Goal: Check status: Check status

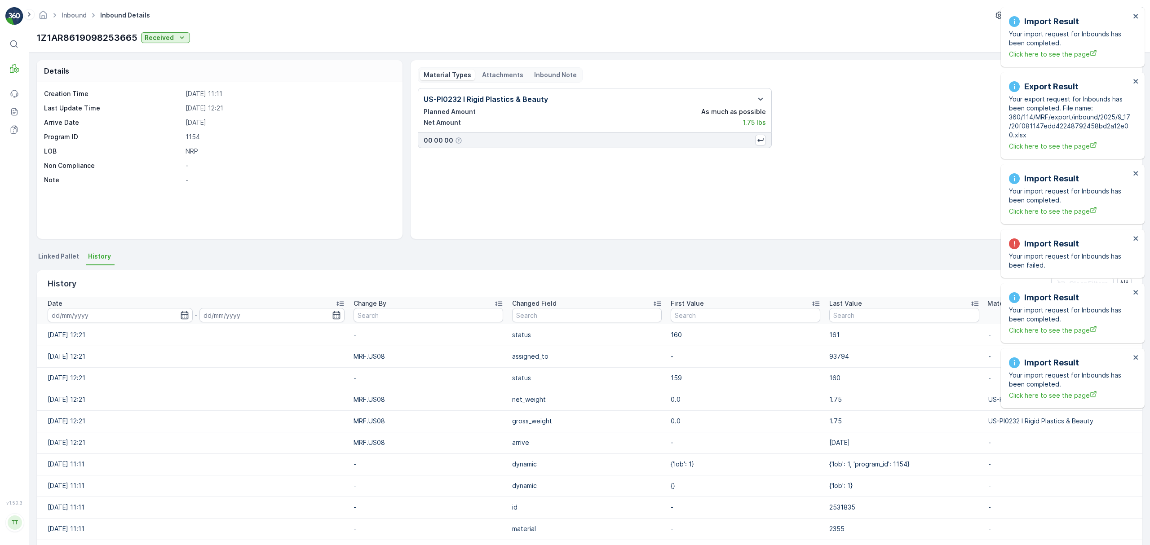
click at [1132, 20] on div "Import Result Your import request for Inbounds has been completed. Click here t…" at bounding box center [1069, 37] width 127 height 49
click at [1136, 18] on icon "close" at bounding box center [1135, 16] width 4 height 4
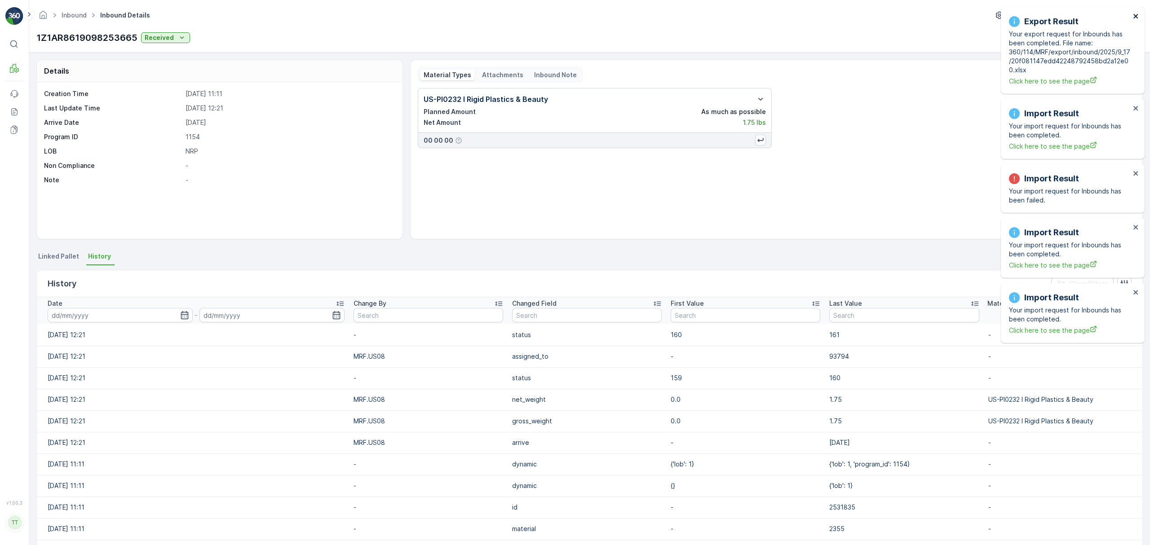
click at [1136, 18] on icon "close" at bounding box center [1135, 16] width 4 height 4
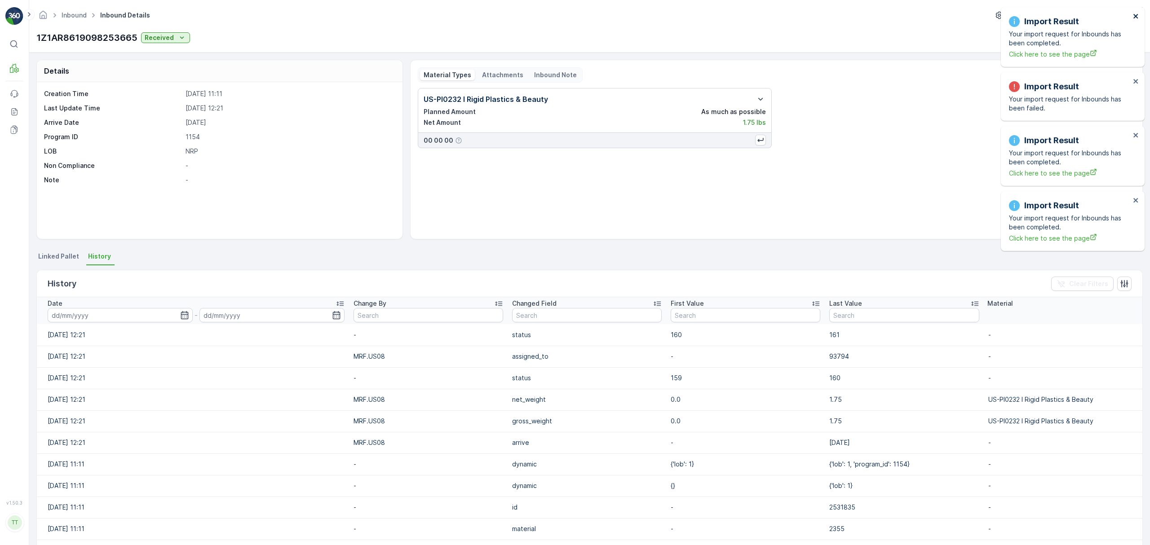
click at [1135, 18] on icon "close" at bounding box center [1136, 16] width 6 height 7
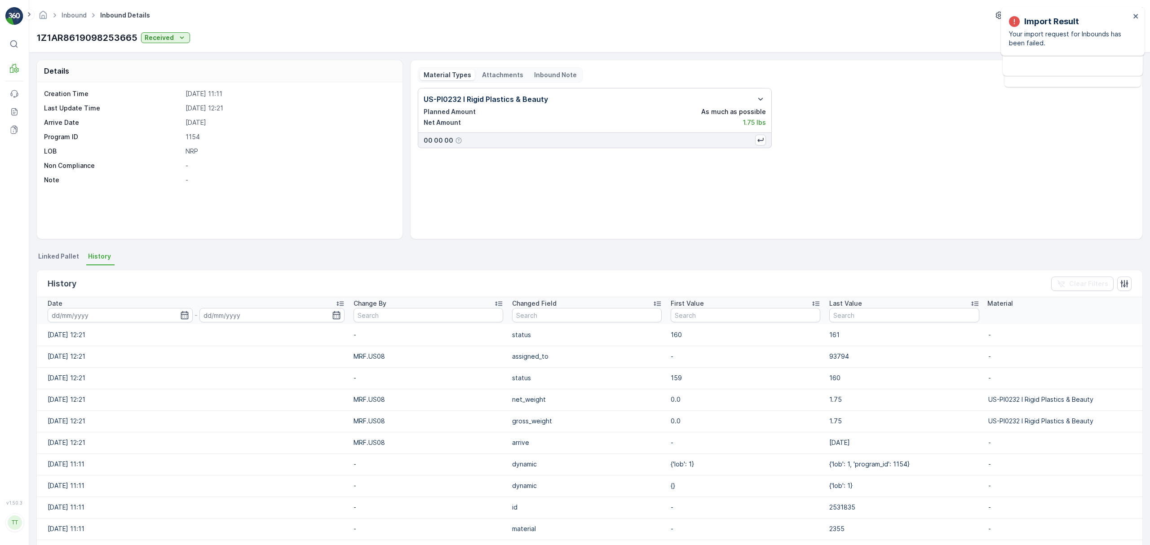
click at [841, 26] on div "Inbound Inbound Details TerraCycle-US08-[GEOGRAPHIC_DATA] ( -05:00 ) 1Z1AR86190…" at bounding box center [589, 26] width 1121 height 53
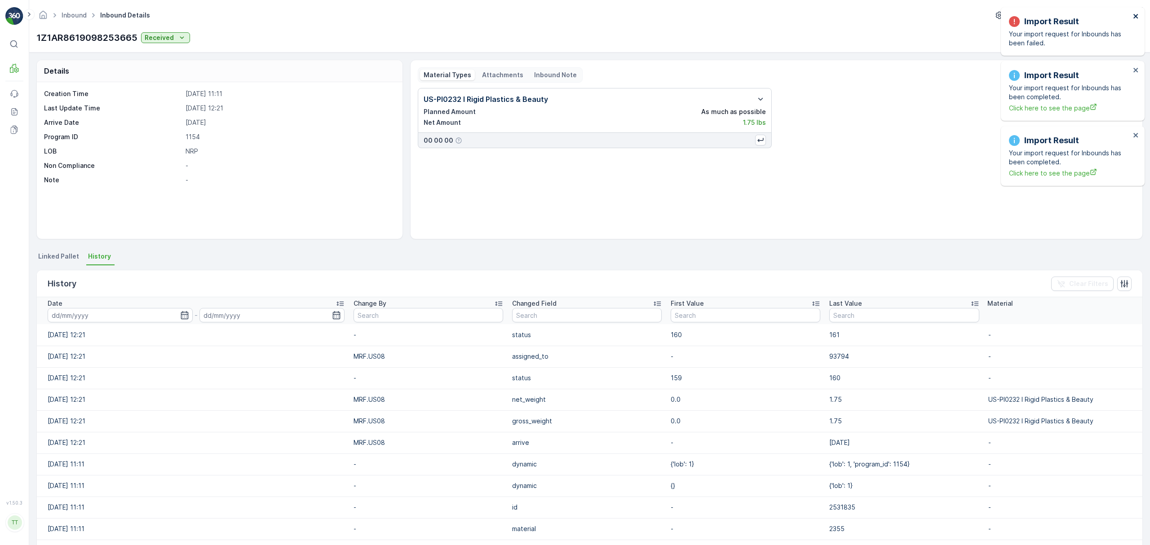
click at [1134, 15] on icon "close" at bounding box center [1135, 16] width 4 height 4
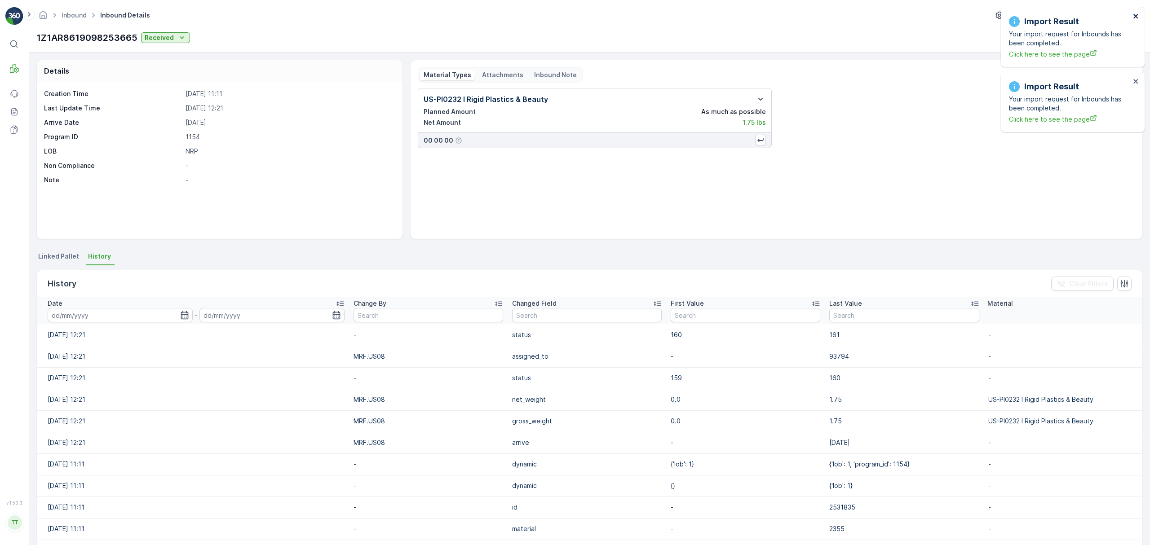
click at [1134, 18] on icon "close" at bounding box center [1136, 16] width 6 height 7
click at [1135, 15] on icon "close" at bounding box center [1135, 16] width 4 height 4
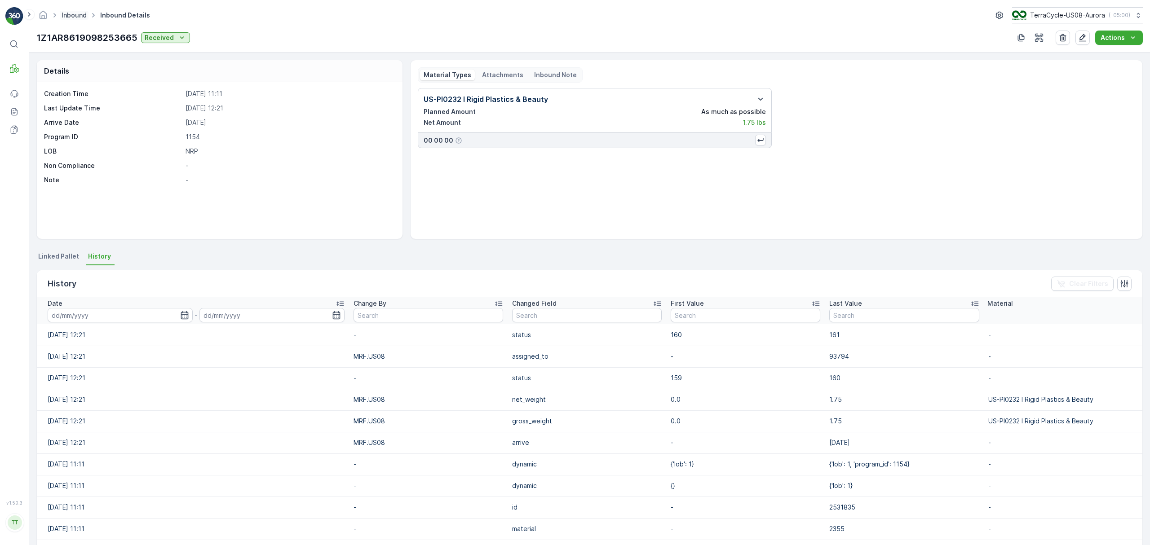
click at [74, 11] on link "Inbound" at bounding box center [74, 15] width 25 height 8
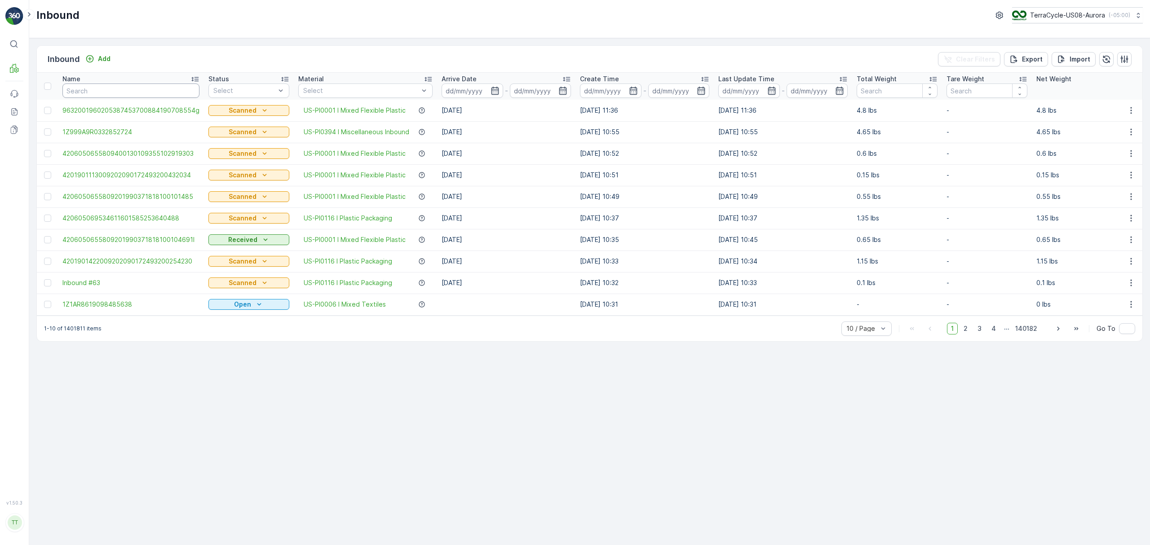
click at [97, 91] on input "text" at bounding box center [130, 91] width 137 height 14
paste input "1ZB799H29016034350"
type input "1ZB799H29016034350"
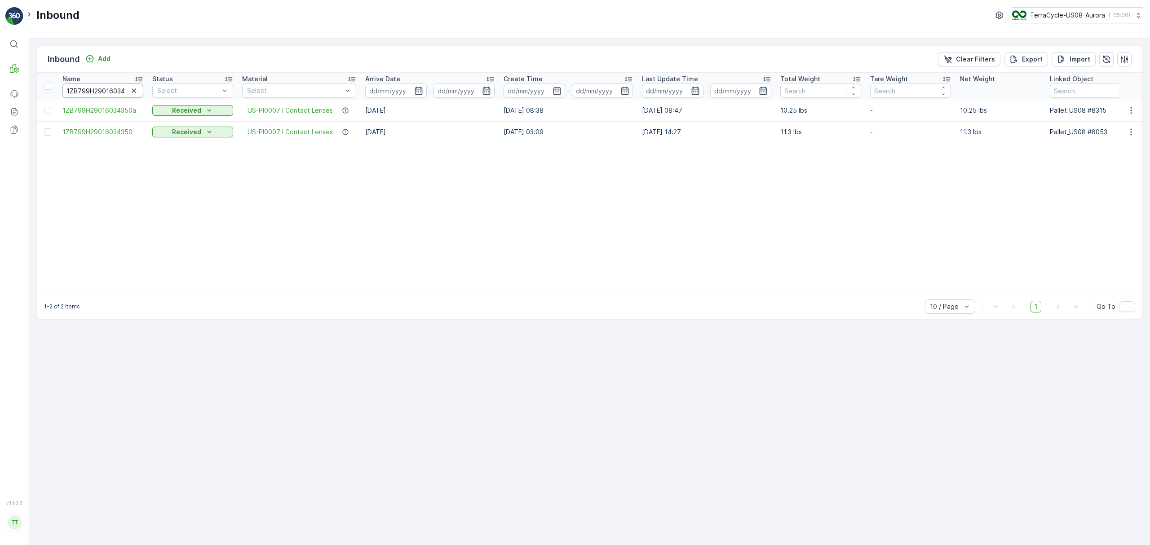
click at [93, 90] on input "1ZB799H29016034350" at bounding box center [102, 91] width 81 height 14
paste input "28701204"
type input "1ZB799H29028701204"
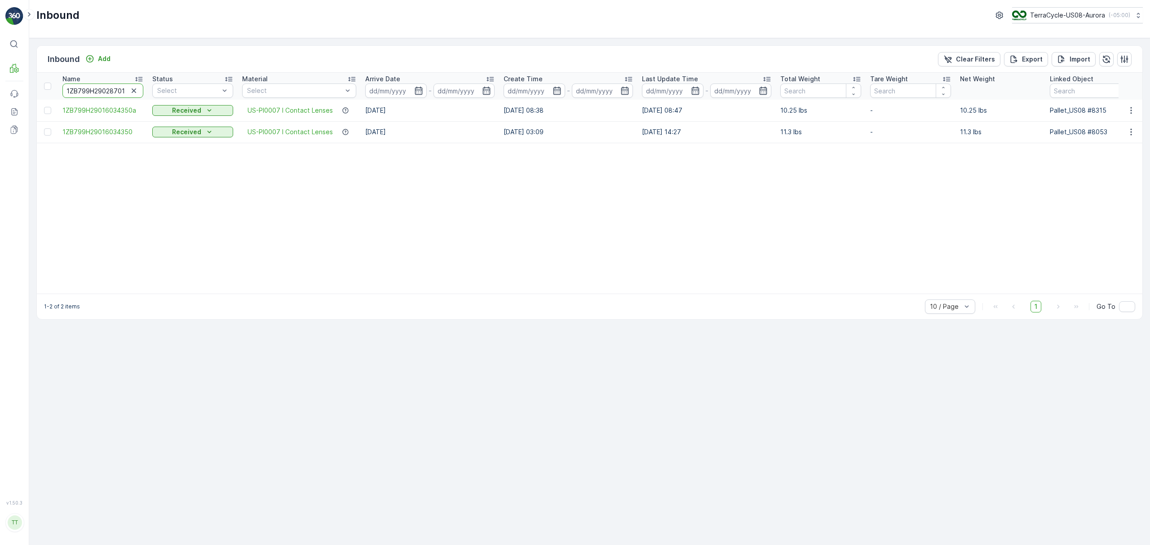
scroll to position [0, 11]
click at [83, 88] on input "1ZB799H29028701204" at bounding box center [102, 91] width 81 height 14
paste input "17369078"
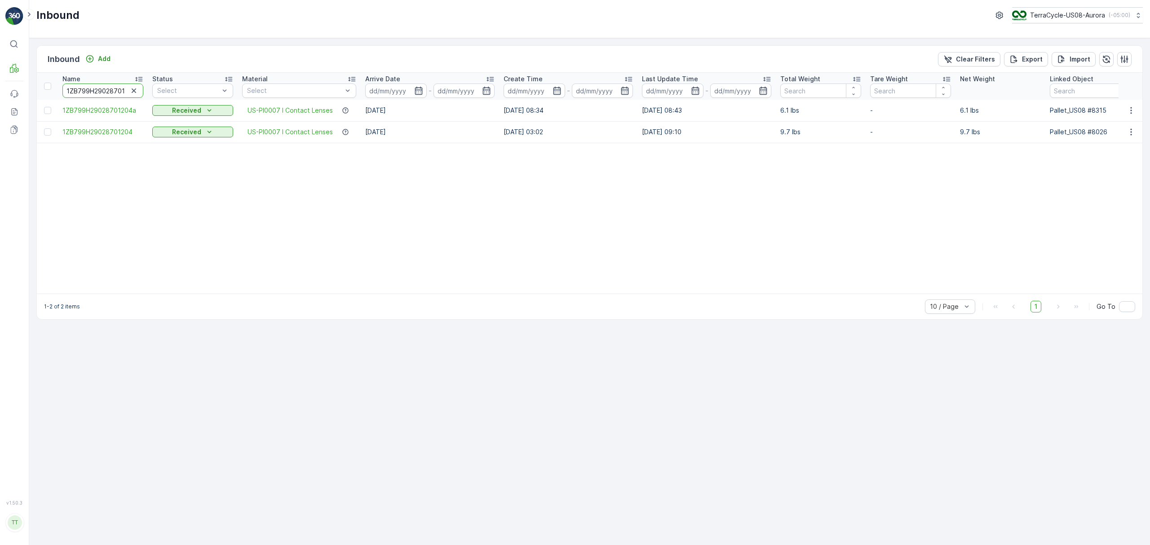
type input "1ZB799H29017369078"
click at [119, 87] on input "1ZB799H29017369078" at bounding box center [102, 91] width 81 height 14
paste input "41401"
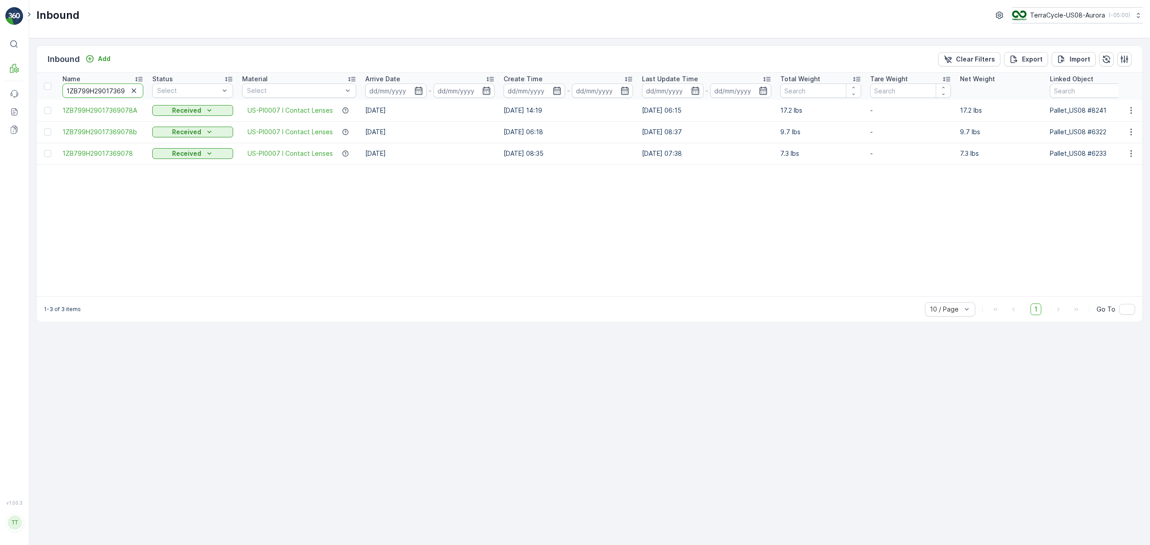
type input "1ZB799H29017414018"
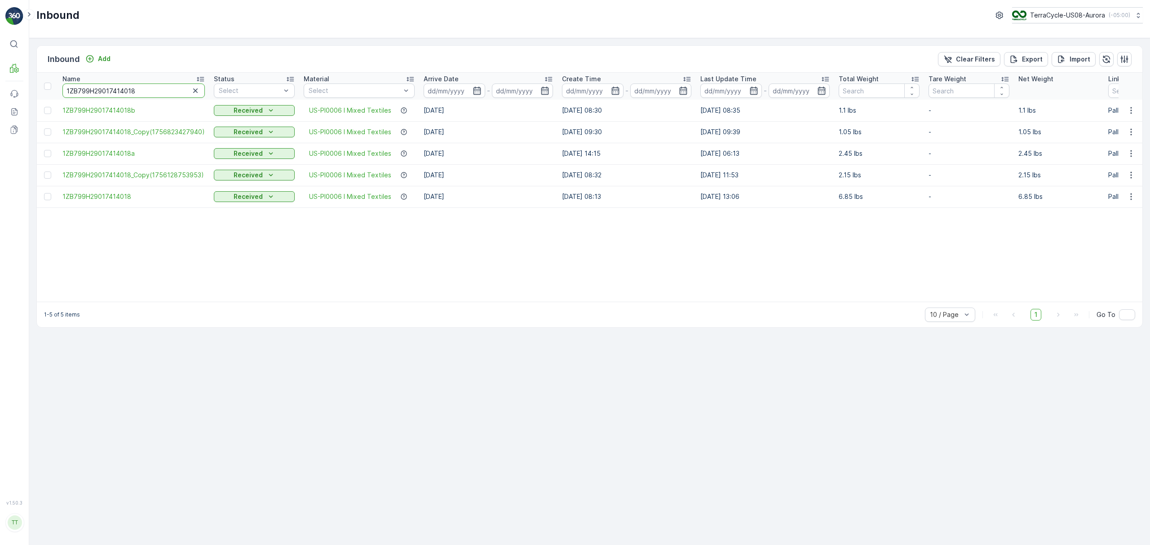
drag, startPoint x: 138, startPoint y: 94, endPoint x: 31, endPoint y: 86, distance: 107.6
click at [31, 86] on div "Inbound Add Clear Filters Export Import Name 1ZB799H29017414018 Status Select M…" at bounding box center [589, 291] width 1121 height 507
paste input "1AR861909594405"
type input "1Z1AR8619095944058"
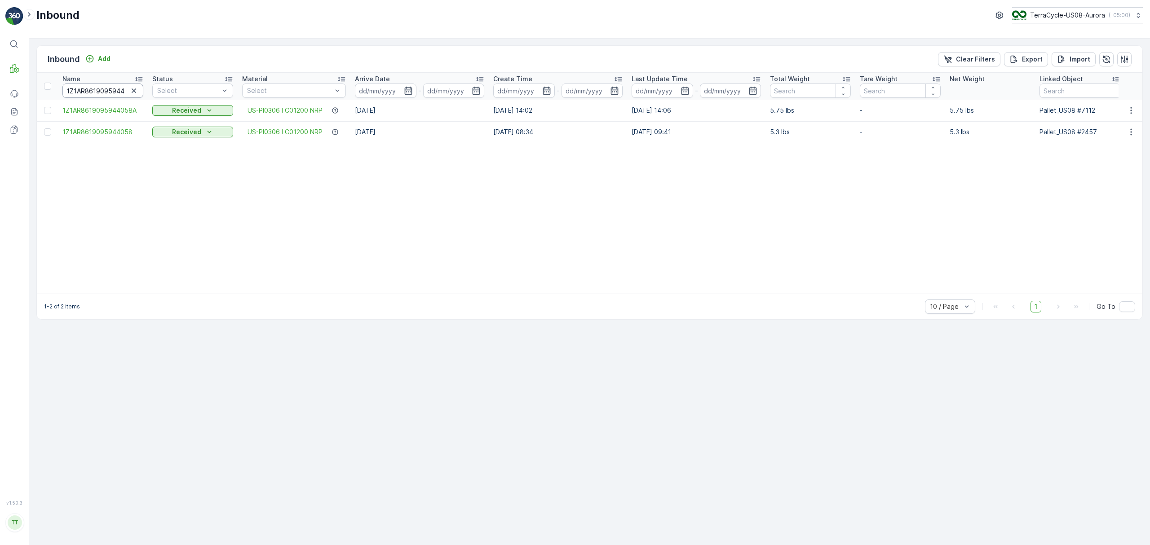
click at [99, 87] on input "1Z1AR8619095944058" at bounding box center [102, 91] width 81 height 14
paste input "B799H29017813220"
type input "1ZB799H29017813220"
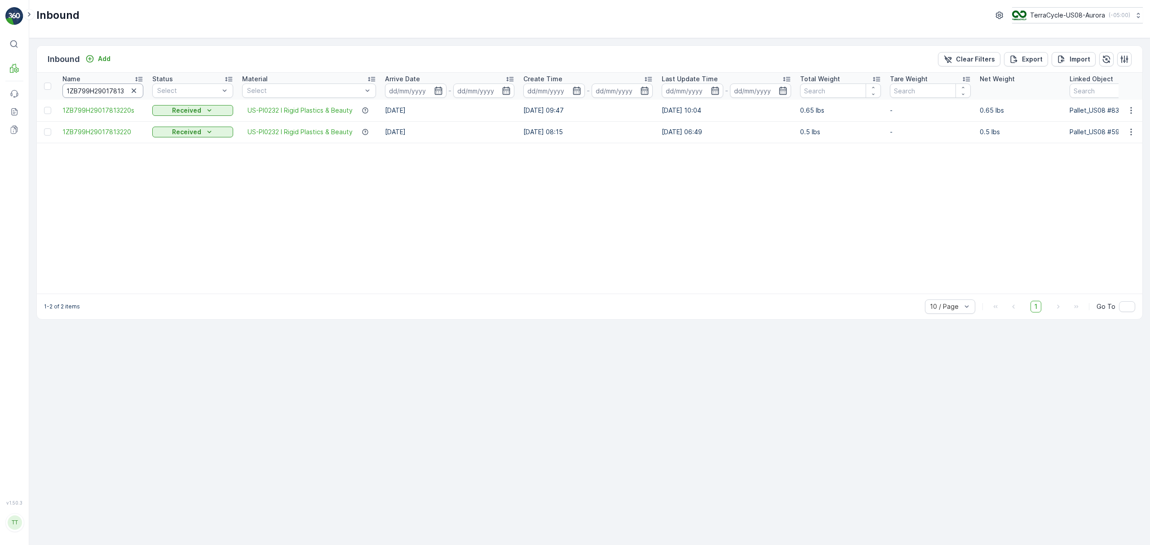
click at [94, 90] on input "1ZB799H29017813220" at bounding box center [102, 91] width 81 height 14
paste input "5320033"
type input "1ZB799H29015320033"
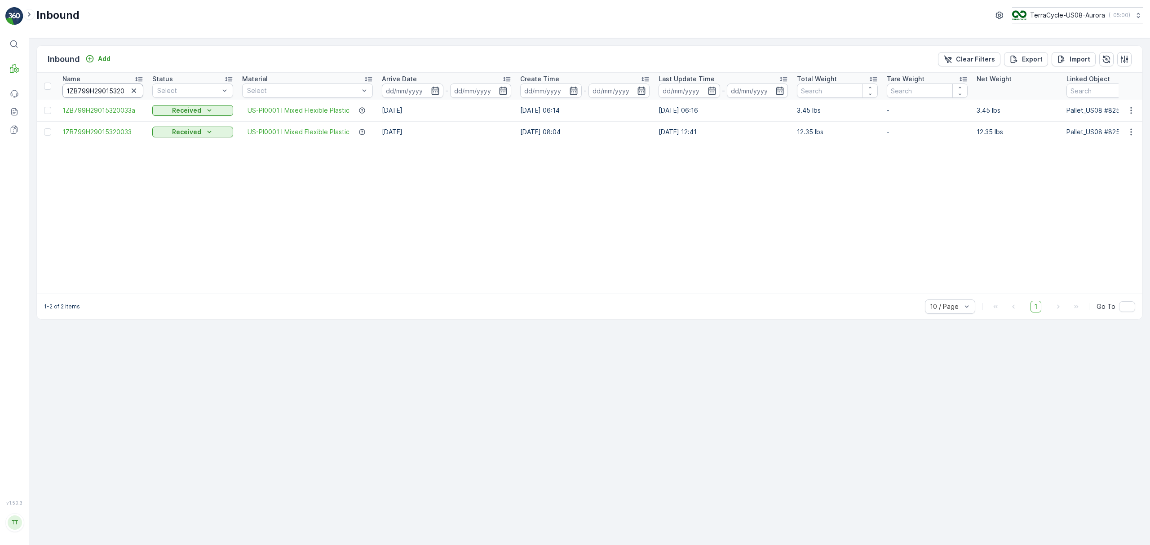
click at [108, 85] on input "1ZB799H29015320033" at bounding box center [102, 91] width 81 height 14
paste input "1AR8619098331740"
type input "1Z1AR8619098331740"
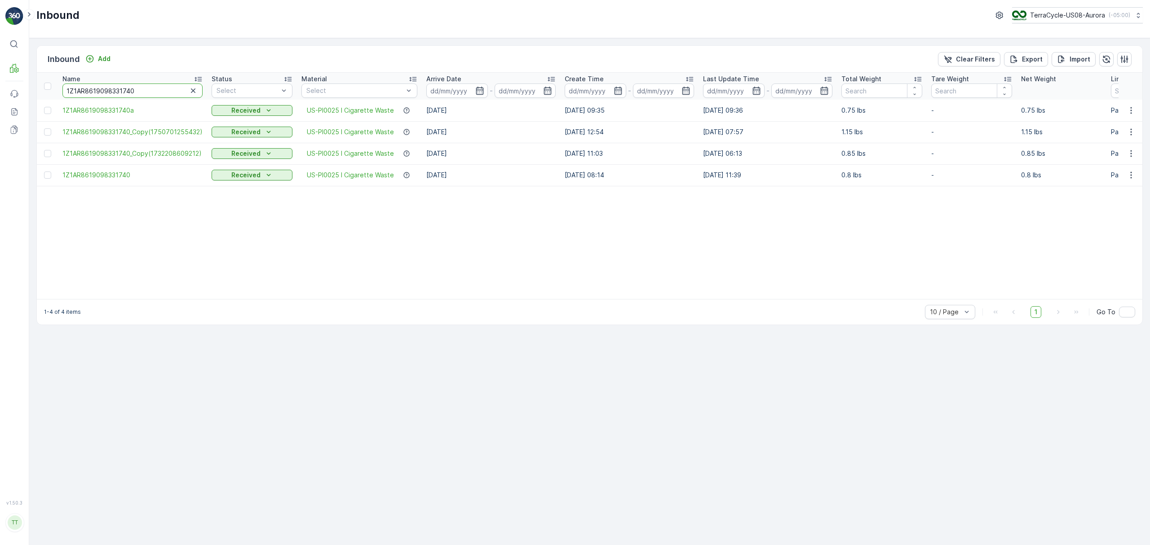
drag, startPoint x: 137, startPoint y: 92, endPoint x: 29, endPoint y: 92, distance: 108.2
click at [29, 92] on div "⌘B MRF Events Reports Documents v 1.50.3 TT [DOMAIN_NAME] [DOMAIN_NAME][EMAIL_A…" at bounding box center [575, 272] width 1150 height 545
paste input "B799H29011113569"
type input "1ZB799H29011113569"
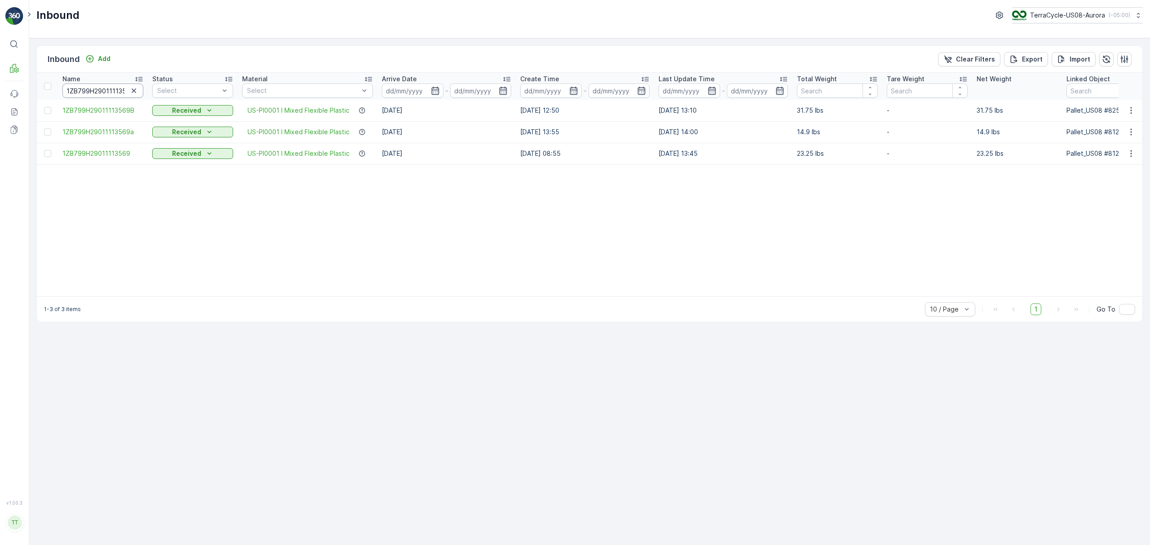
click at [105, 85] on input "1ZB799H29011113569" at bounding box center [102, 91] width 81 height 14
paste input "1AR8619096842460"
type input "1Z1AR8619096842460"
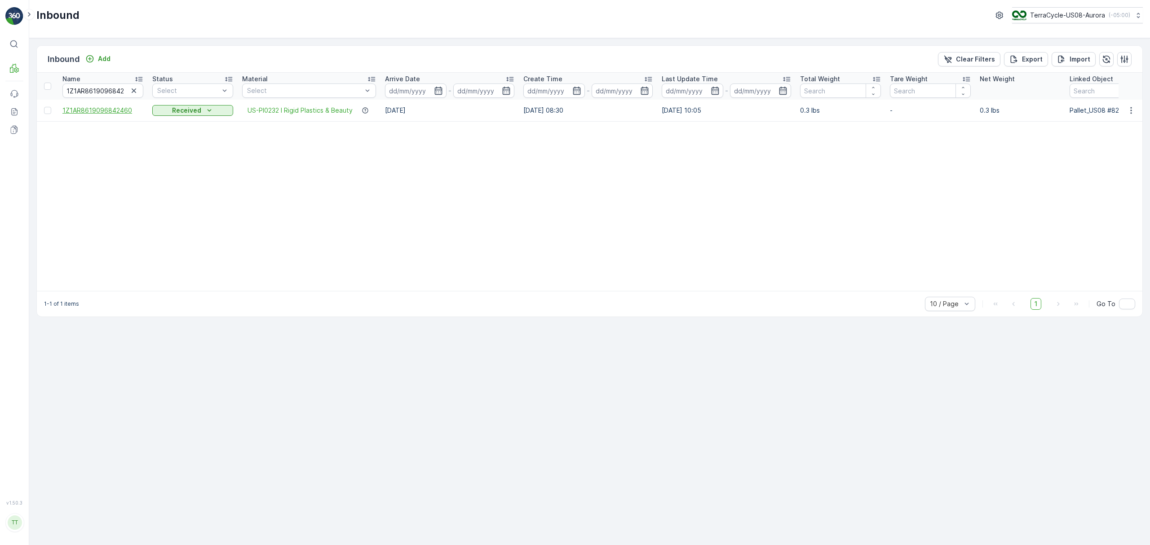
click at [116, 111] on span "1Z1AR8619096842460" at bounding box center [102, 110] width 81 height 9
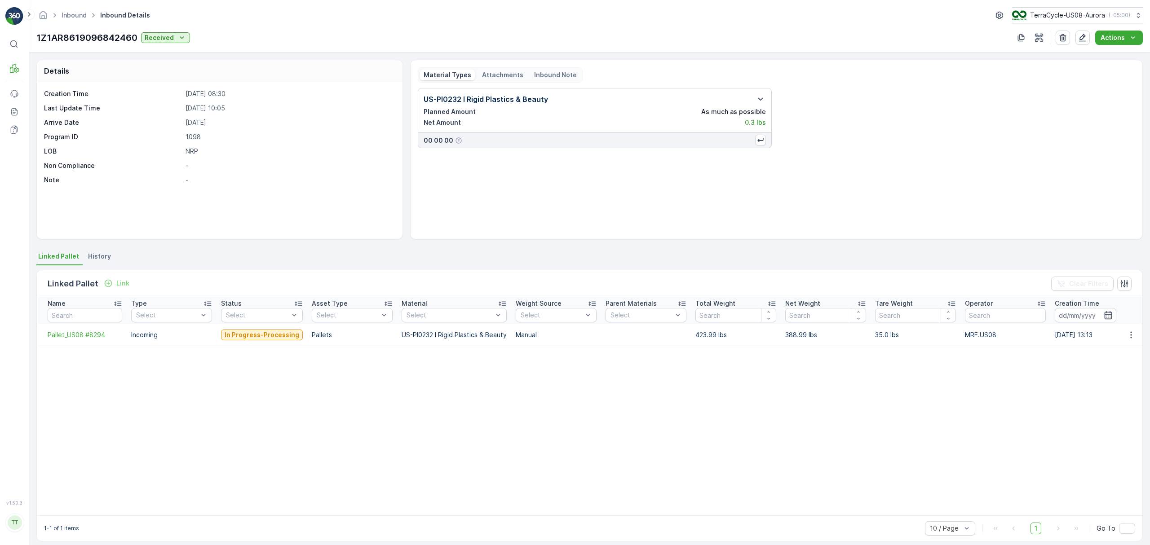
click at [103, 258] on span "History" at bounding box center [99, 256] width 23 height 9
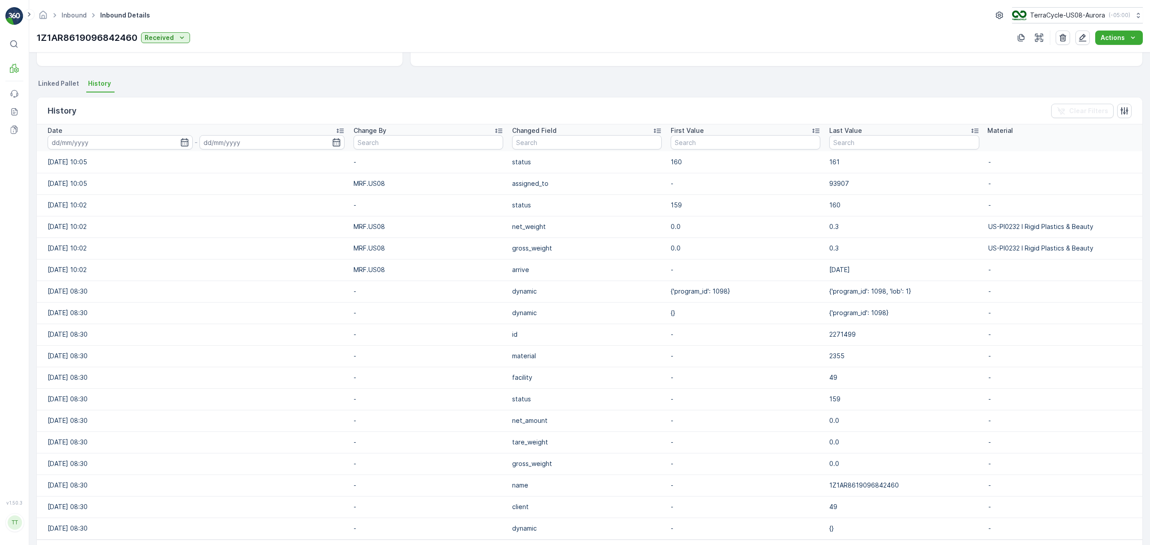
scroll to position [146, 0]
